Goal: Task Accomplishment & Management: Manage account settings

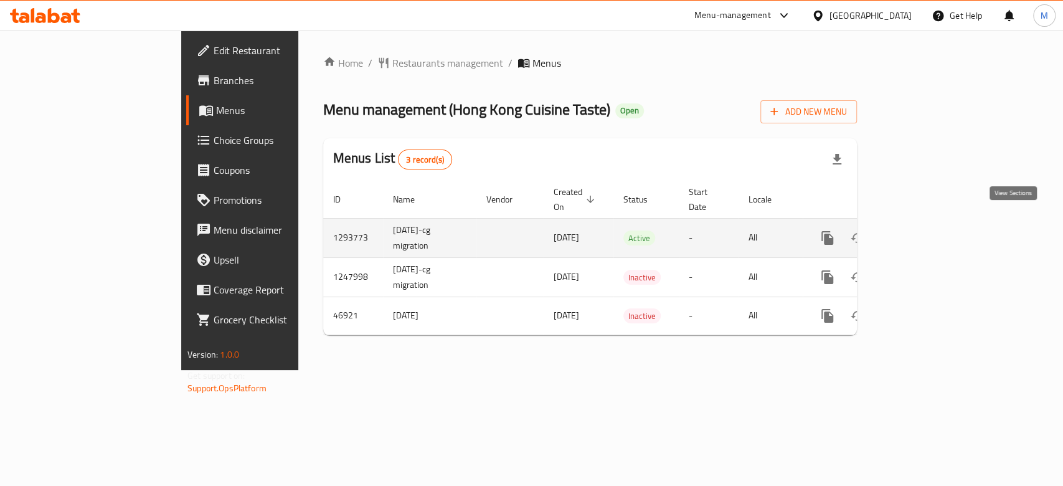
click at [933, 223] on link "enhanced table" at bounding box center [918, 238] width 30 height 30
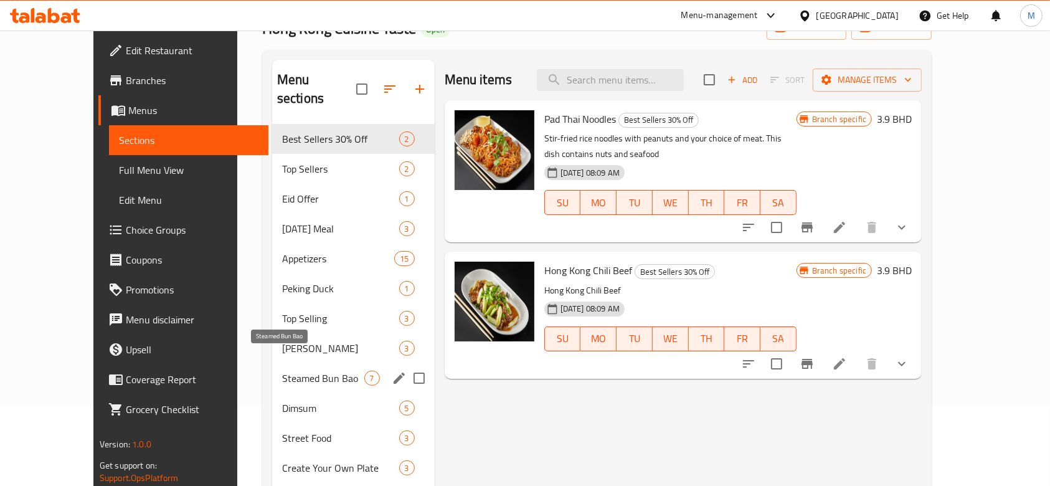
scroll to position [83, 0]
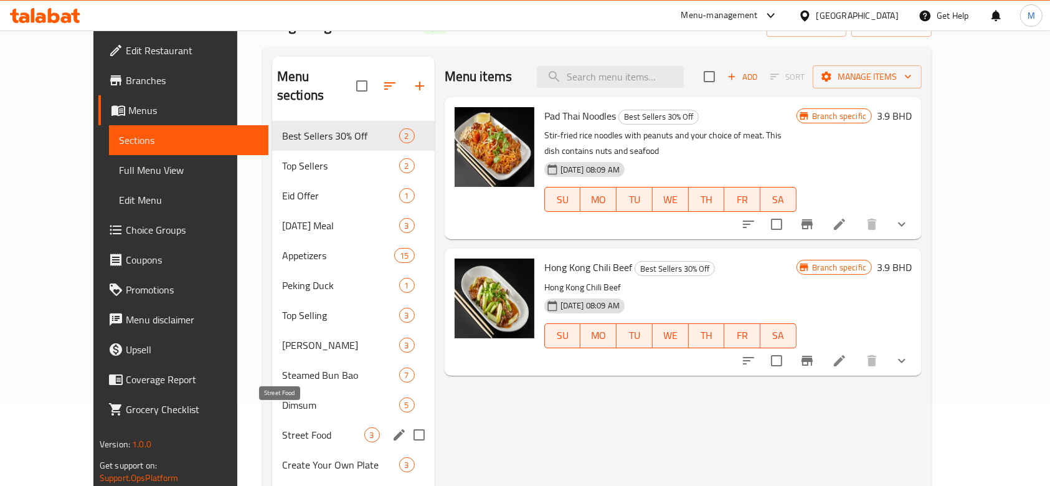
click at [282, 427] on span "Street Food" at bounding box center [323, 434] width 82 height 15
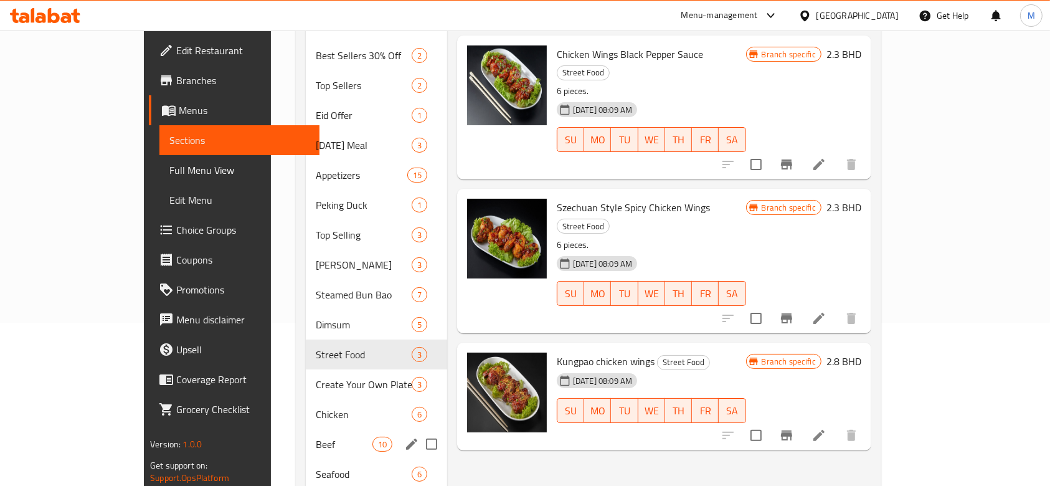
scroll to position [166, 0]
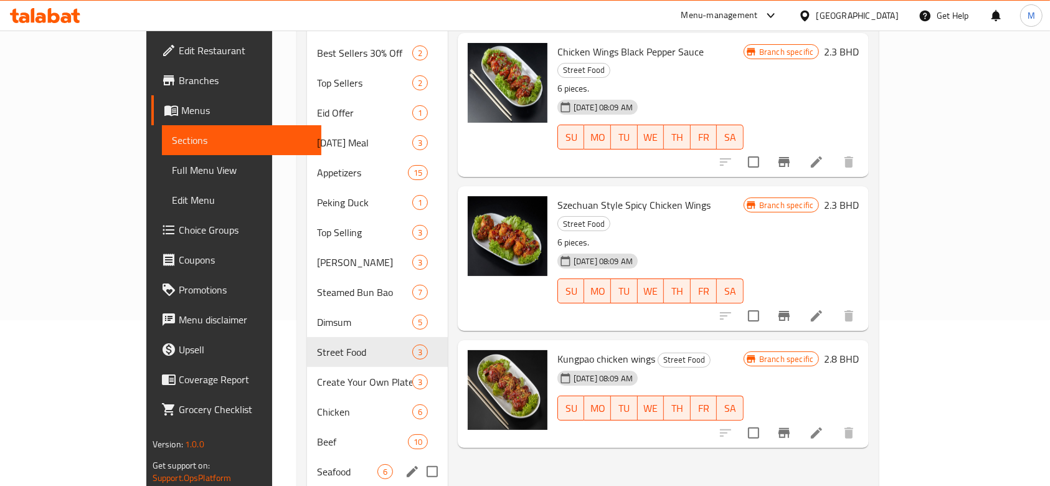
click at [307, 457] on div "Seafood 6" at bounding box center [377, 472] width 140 height 30
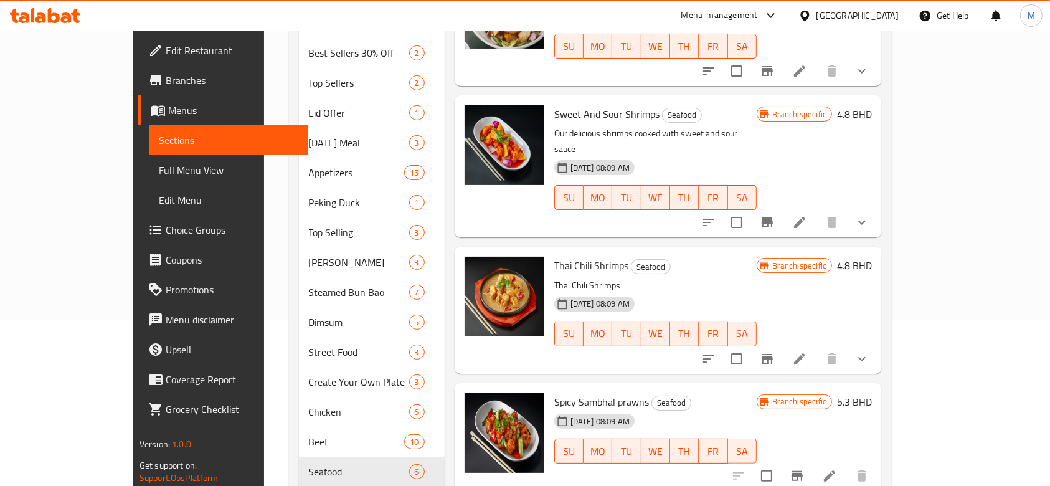
scroll to position [307, 0]
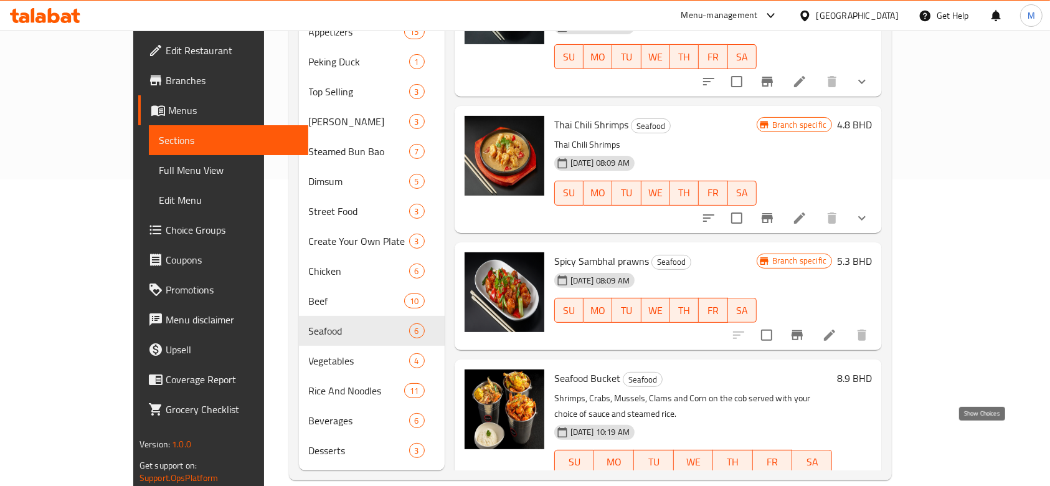
click at [870, 480] on icon "show more" at bounding box center [862, 487] width 15 height 15
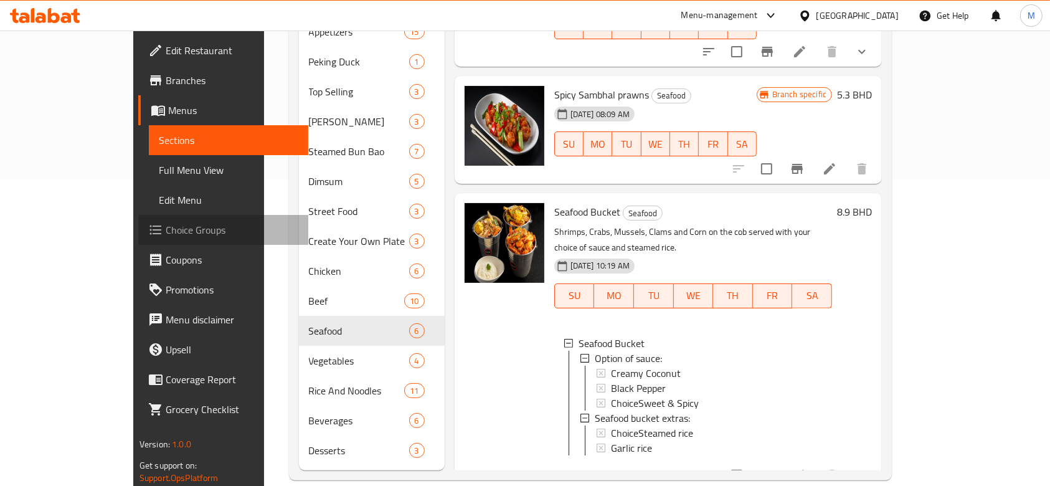
click at [166, 237] on span "Choice Groups" at bounding box center [232, 229] width 133 height 15
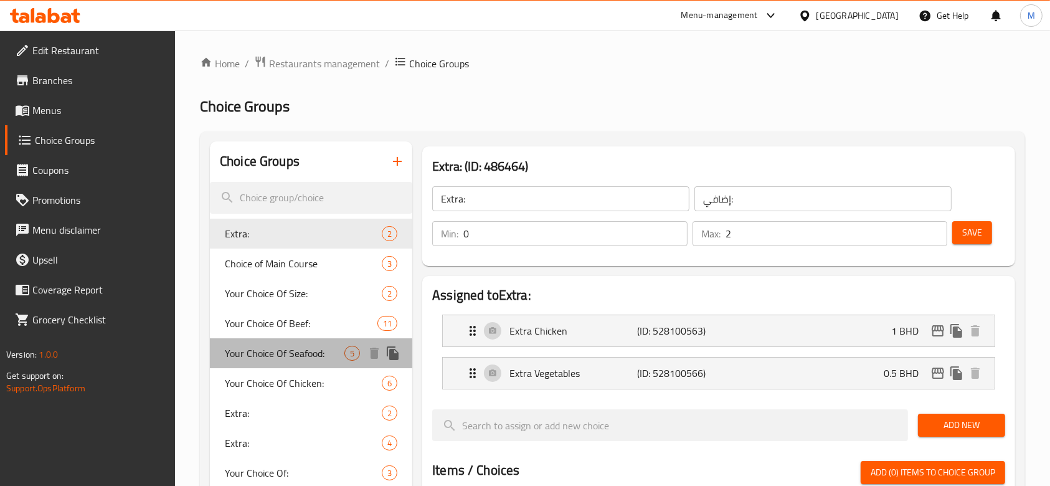
click at [277, 360] on span "Your Choice Of Seafood:" at bounding box center [285, 353] width 120 height 15
type input "Your Choice Of Seafood:"
type input "إختيارك من المأكولات البحرية:"
type input "1"
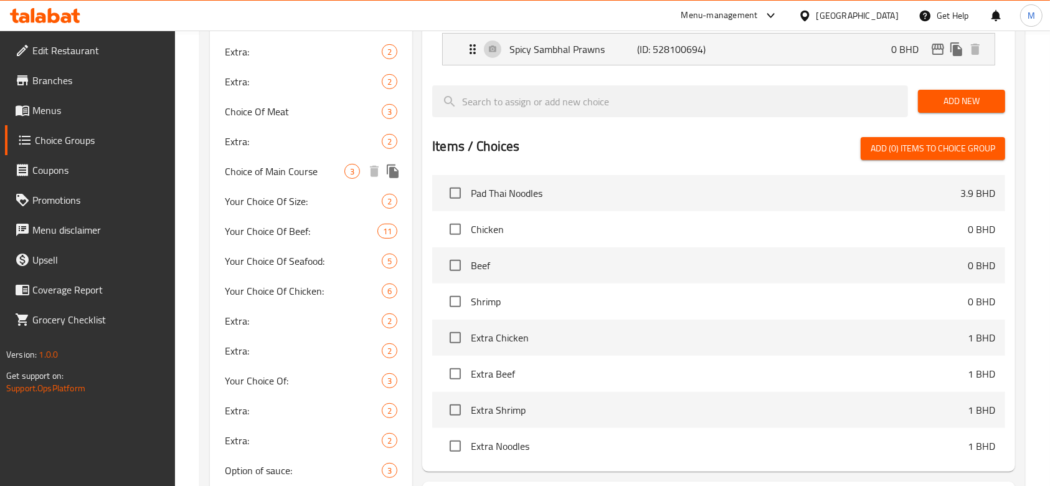
scroll to position [498, 0]
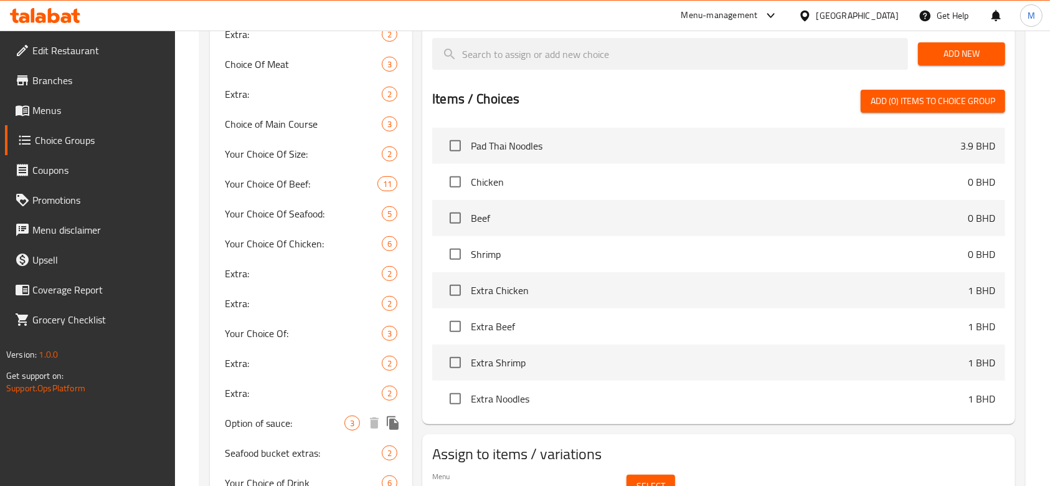
click at [273, 424] on span "Option of sauce:" at bounding box center [285, 423] width 120 height 15
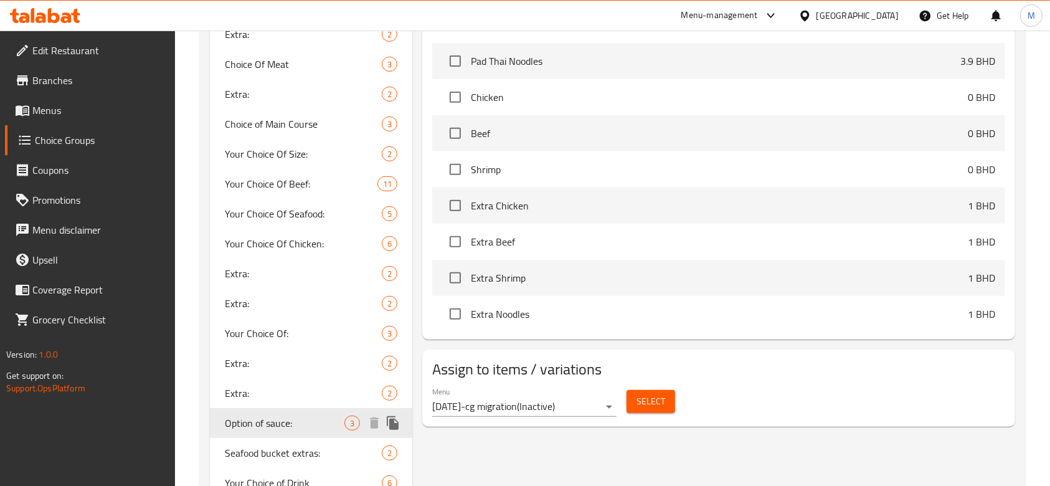
type input "Option of sauce:"
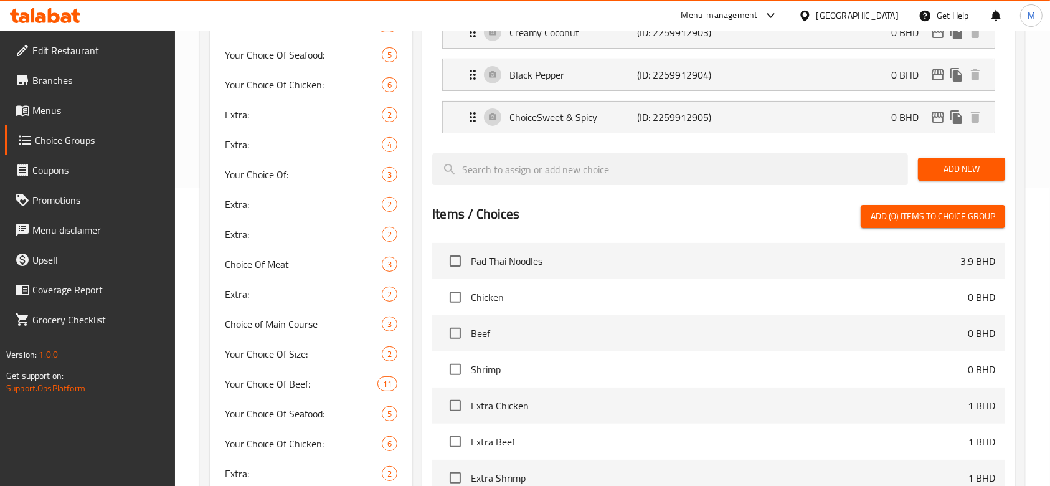
scroll to position [166, 0]
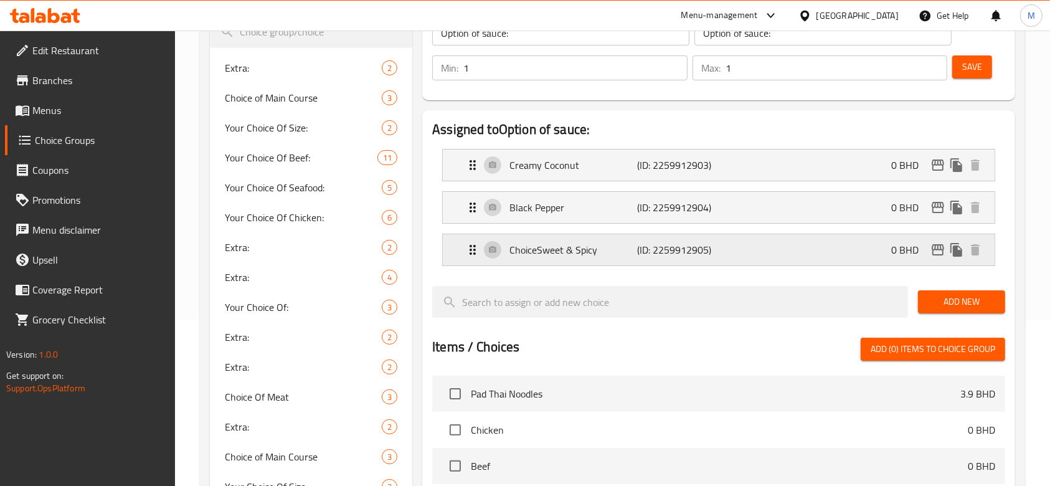
click at [569, 242] on p "ChoiceSweet & Spicy" at bounding box center [574, 249] width 128 height 15
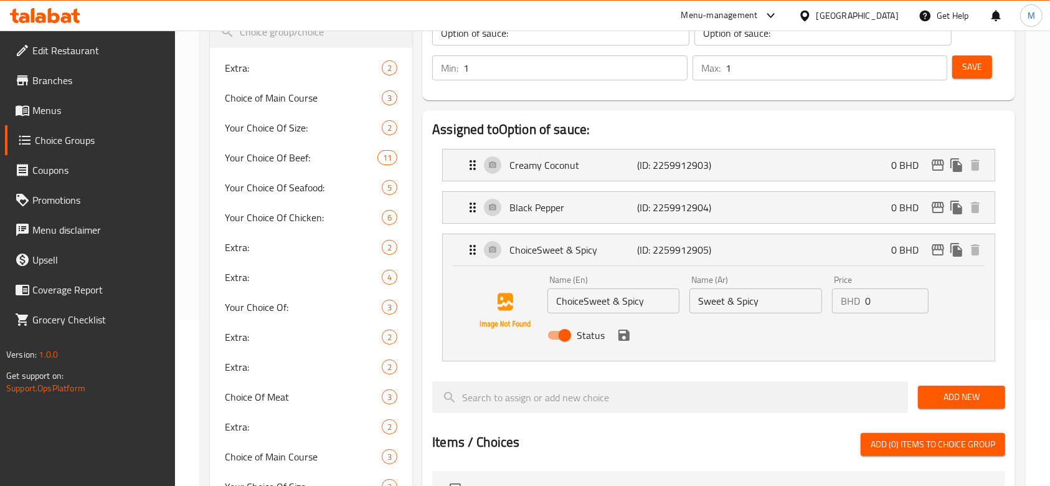
click at [570, 298] on input "ChoiceSweet & Spicy" at bounding box center [614, 300] width 132 height 25
click at [579, 298] on input "ChoiceSweet & Spicy" at bounding box center [614, 300] width 132 height 25
drag, startPoint x: 585, startPoint y: 298, endPoint x: 532, endPoint y: 295, distance: 53.0
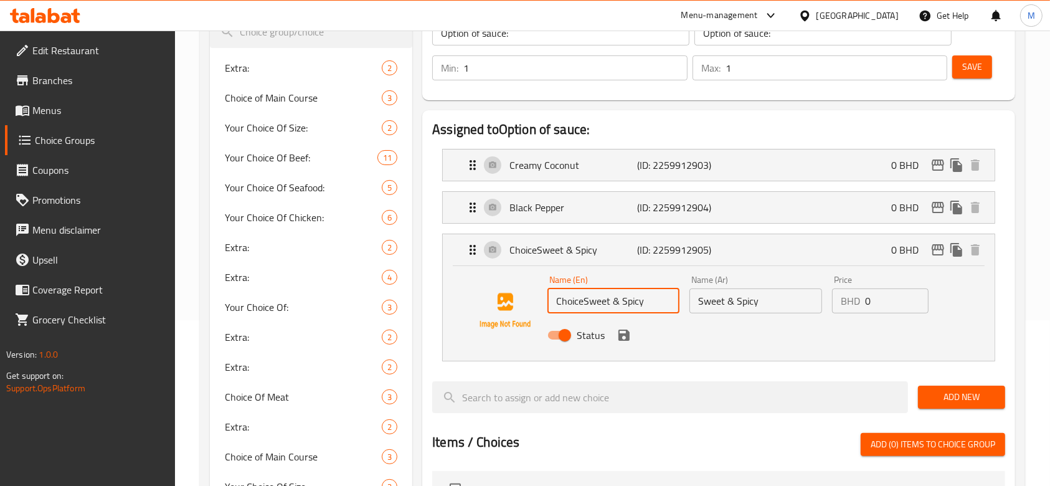
click at [533, 297] on div "Name (En) ChoiceSweet & Spicy Name (En) Name (Ar) Sweet & Spicy Name (Ar) Price…" at bounding box center [719, 311] width 512 height 85
click at [623, 335] on icon "save" at bounding box center [624, 335] width 15 height 15
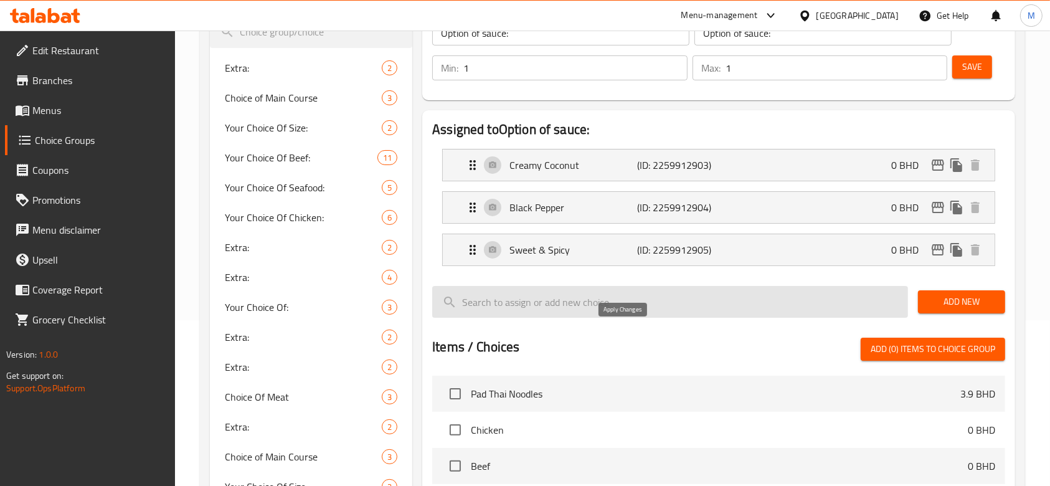
type input "Sweet & Spicy"
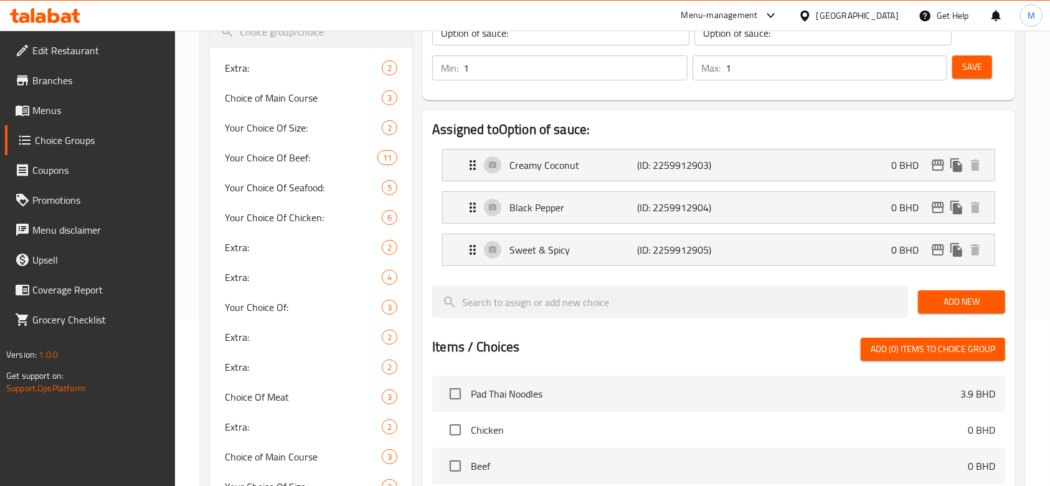
click at [976, 66] on span "Save" at bounding box center [973, 67] width 20 height 16
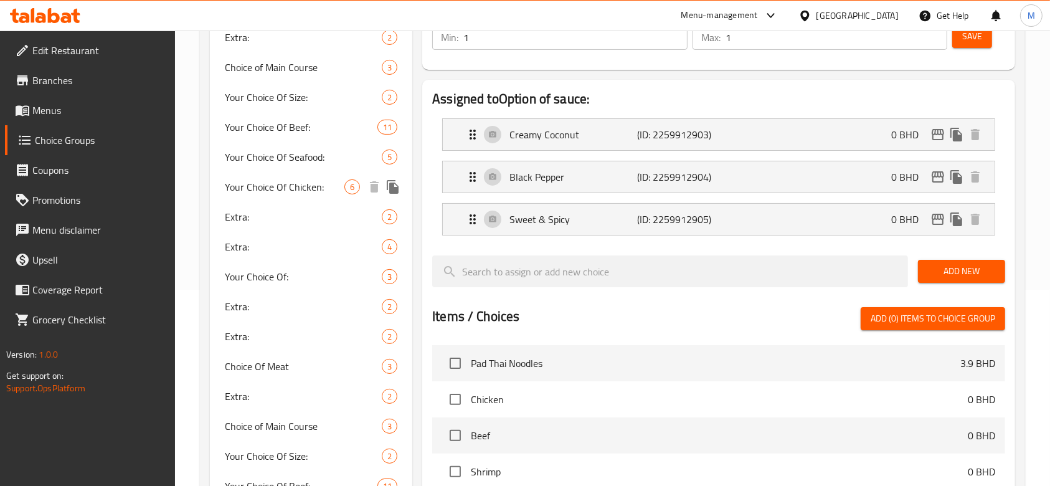
scroll to position [0, 0]
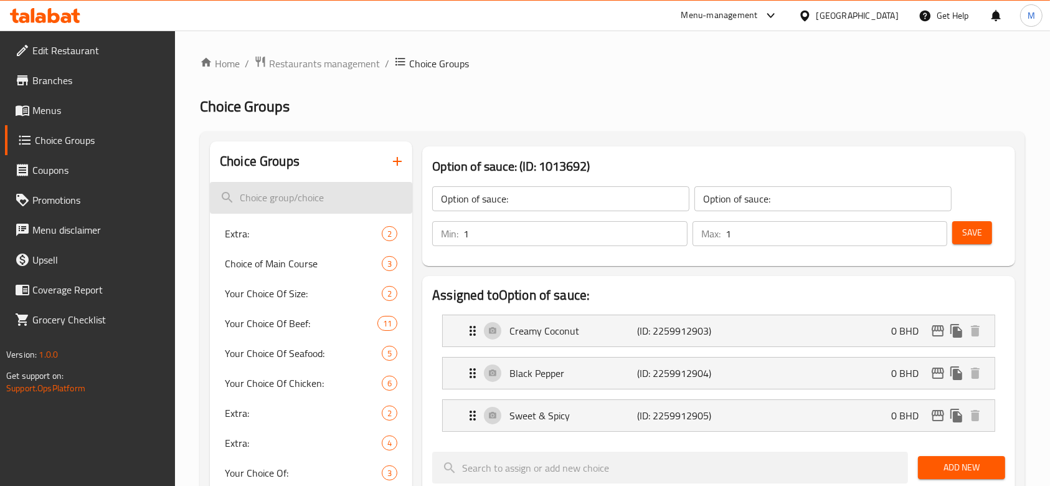
click at [301, 202] on input "search" at bounding box center [311, 198] width 202 height 32
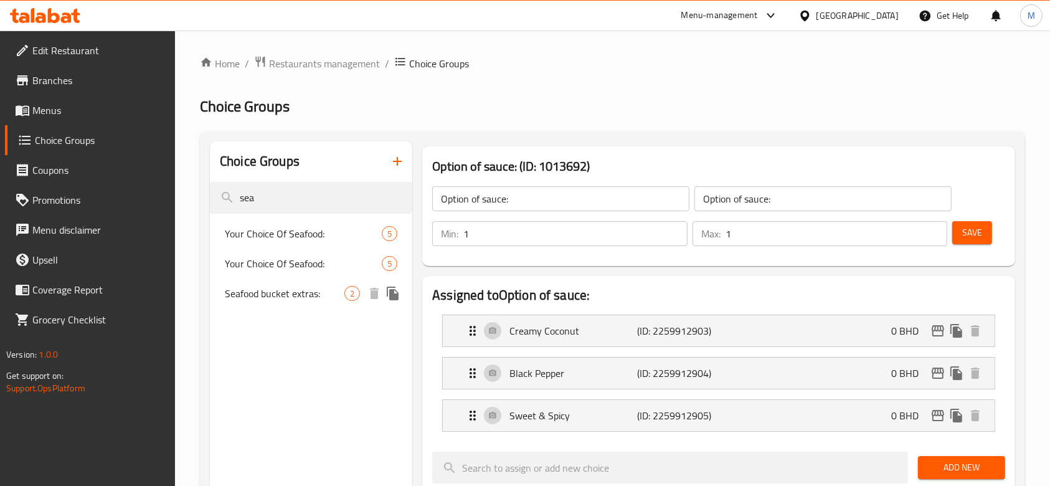
type input "sea"
click at [288, 293] on span "Seafood bucket extras:" at bounding box center [285, 293] width 120 height 15
type input "Seafood bucket extras:"
type input "0"
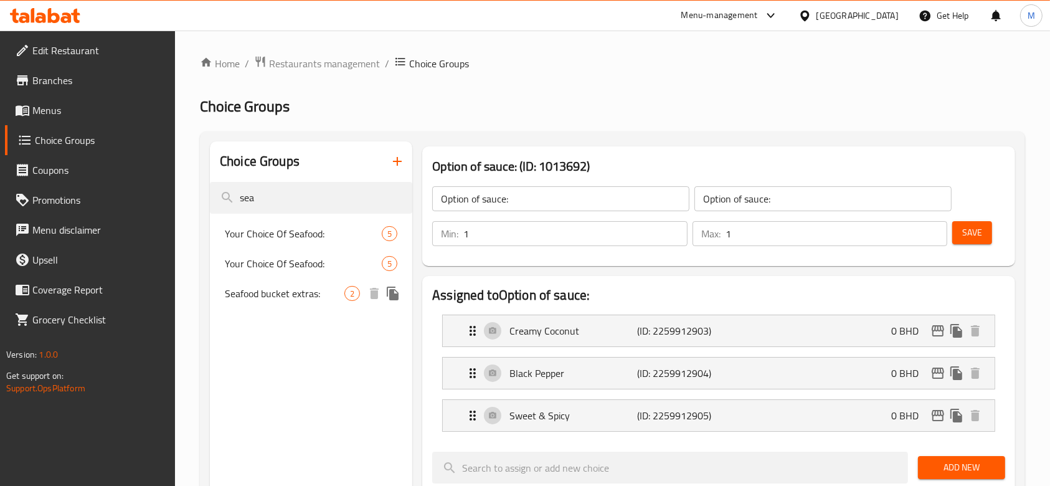
type input "0"
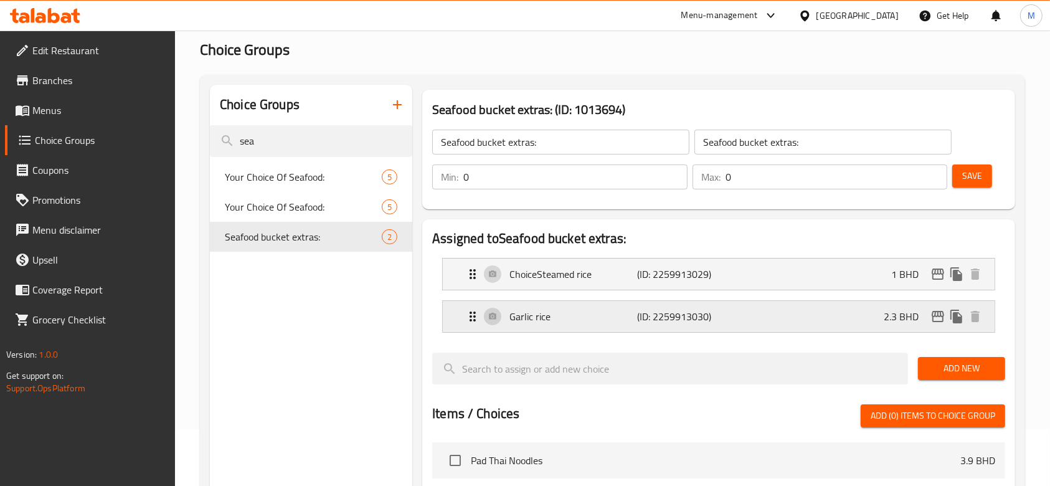
scroll to position [83, 0]
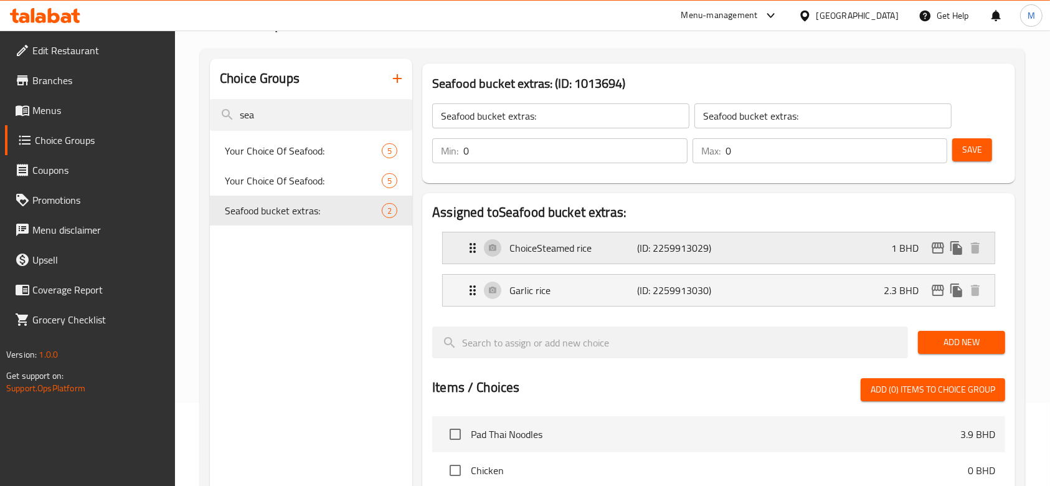
click at [575, 247] on p "ChoiceSteamed rice" at bounding box center [574, 247] width 128 height 15
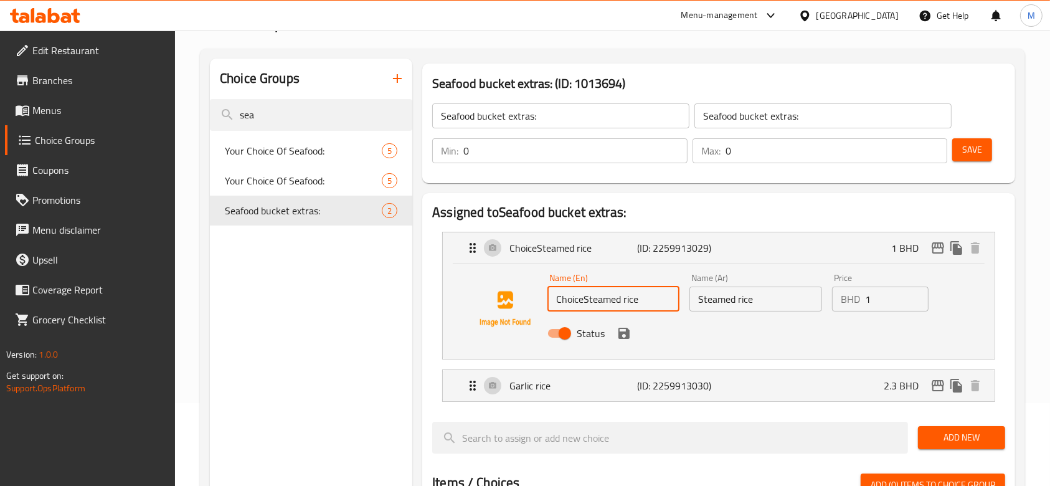
drag, startPoint x: 586, startPoint y: 299, endPoint x: 550, endPoint y: 298, distance: 35.5
click at [550, 298] on input "ChoiceSteamed rice" at bounding box center [614, 299] width 132 height 25
type input "Steamed rice"
click at [627, 341] on button "save" at bounding box center [624, 333] width 19 height 19
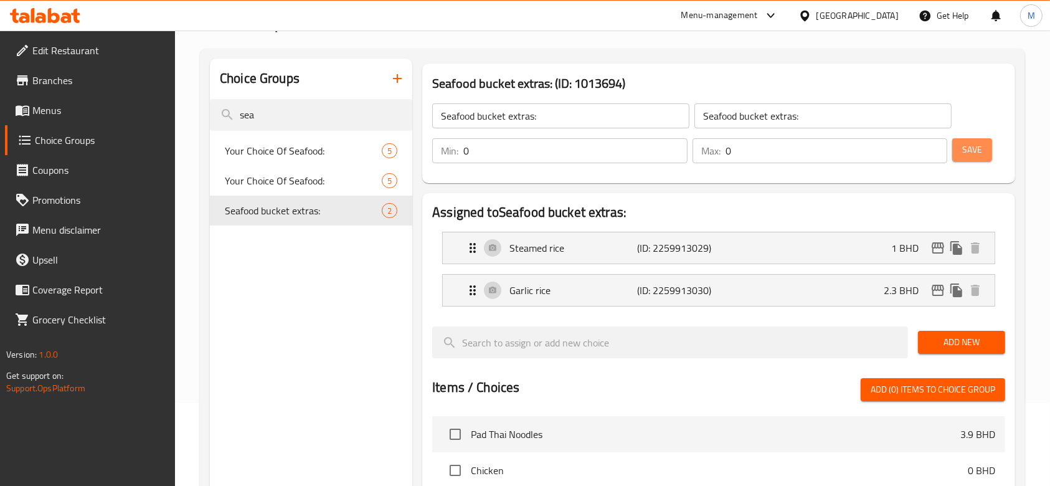
drag, startPoint x: 955, startPoint y: 155, endPoint x: 943, endPoint y: 177, distance: 25.1
click at [956, 155] on button "Save" at bounding box center [973, 149] width 40 height 23
